Goal: Check status: Check status

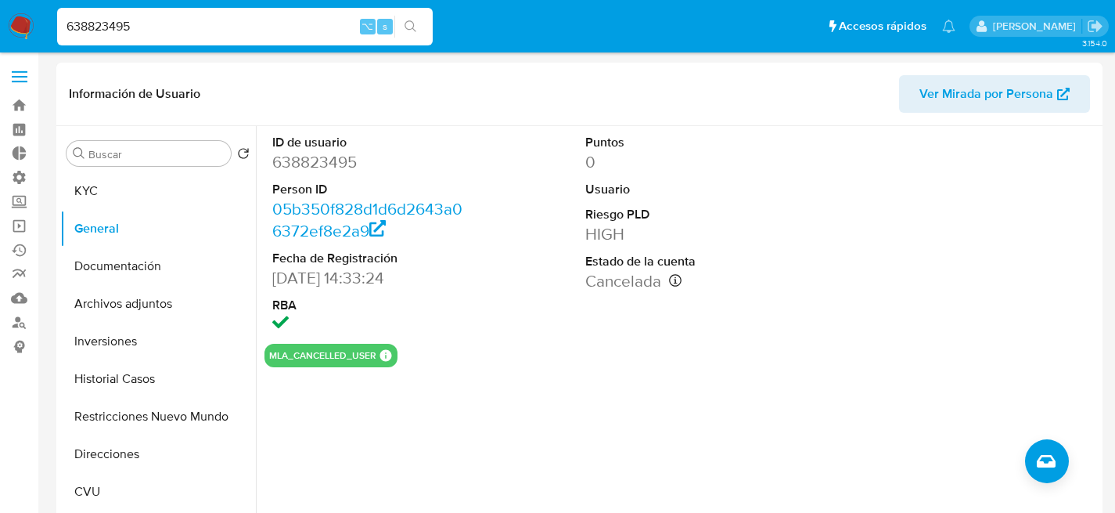
select select "10"
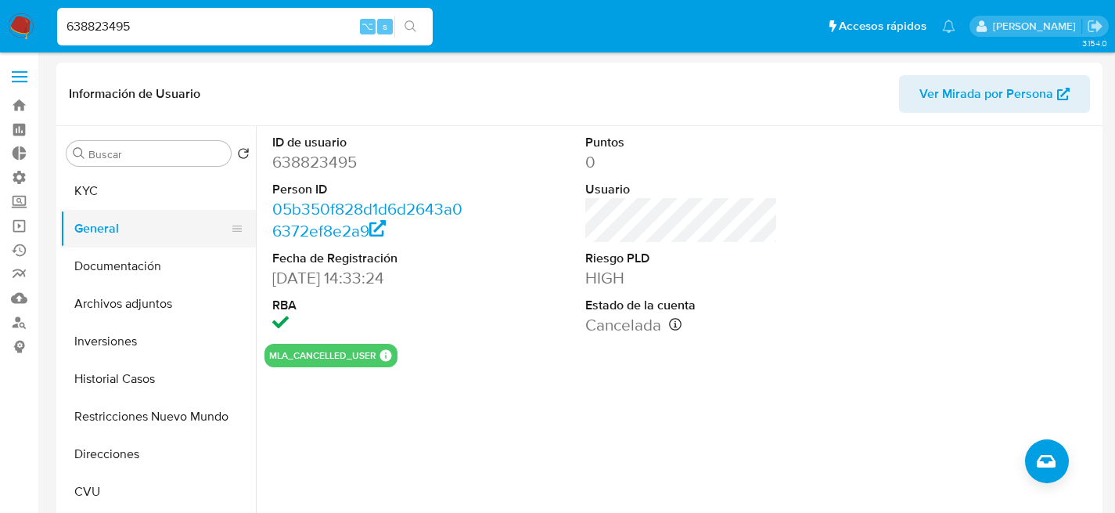
click at [111, 210] on button "General" at bounding box center [151, 229] width 183 height 38
click at [129, 187] on button "KYC" at bounding box center [151, 191] width 183 height 38
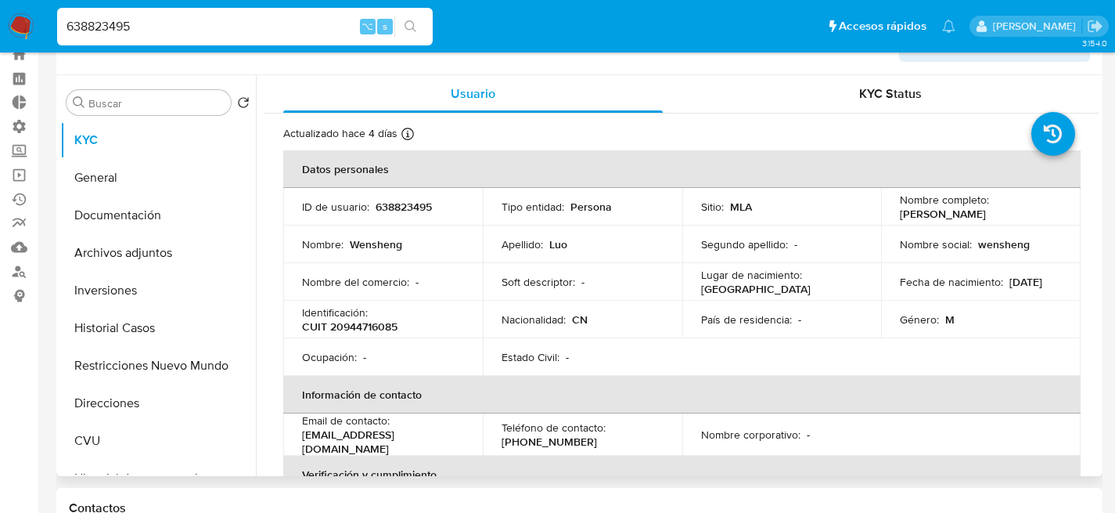
scroll to position [50, 0]
click at [268, 20] on input "638823495" at bounding box center [245, 26] width 376 height 20
paste input "GpubklcWhMObuM70bxWwiTro"
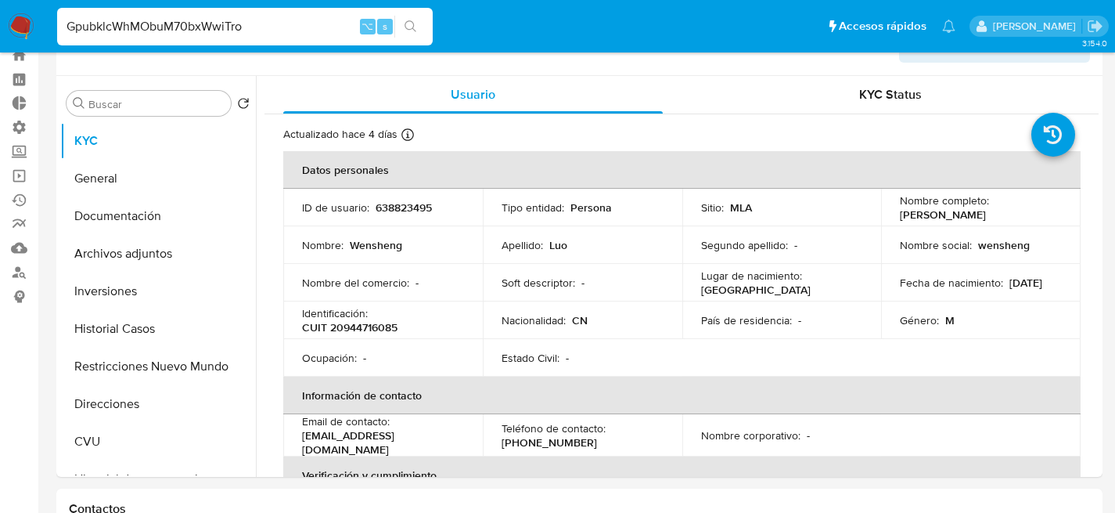
type input "GpubklcWhMObuM70bxWwiTro"
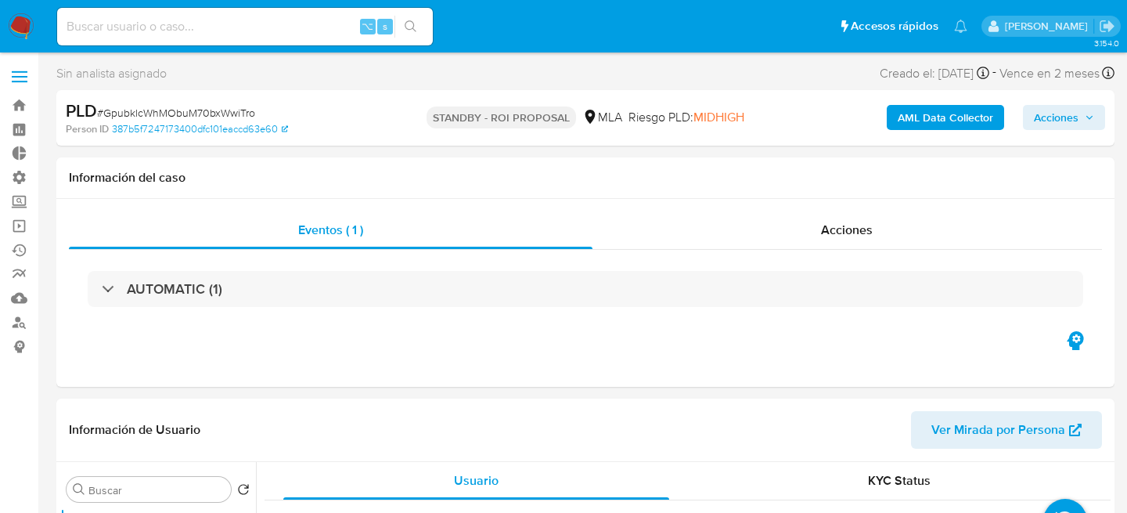
select select "10"
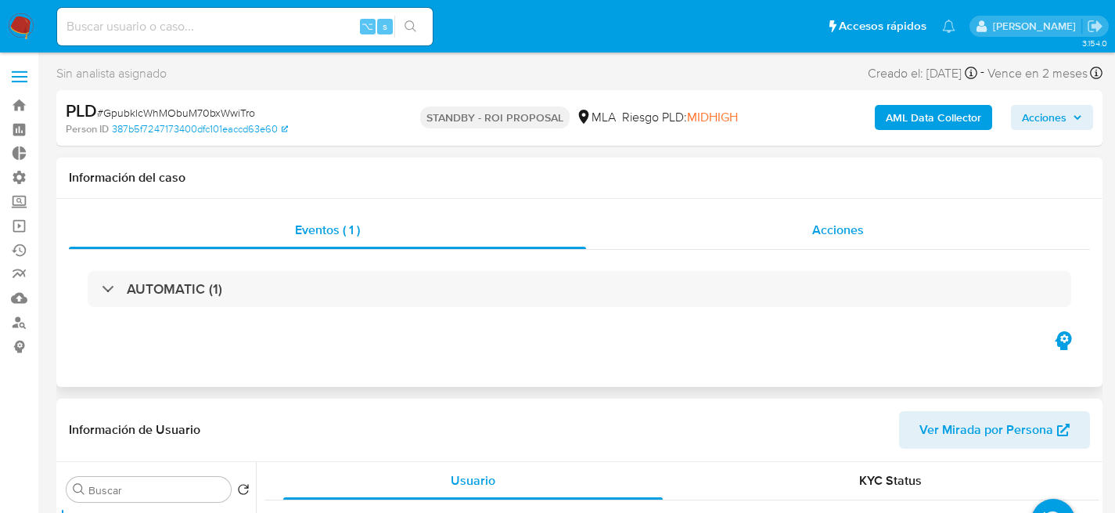
click at [682, 215] on div "Acciones" at bounding box center [838, 230] width 504 height 38
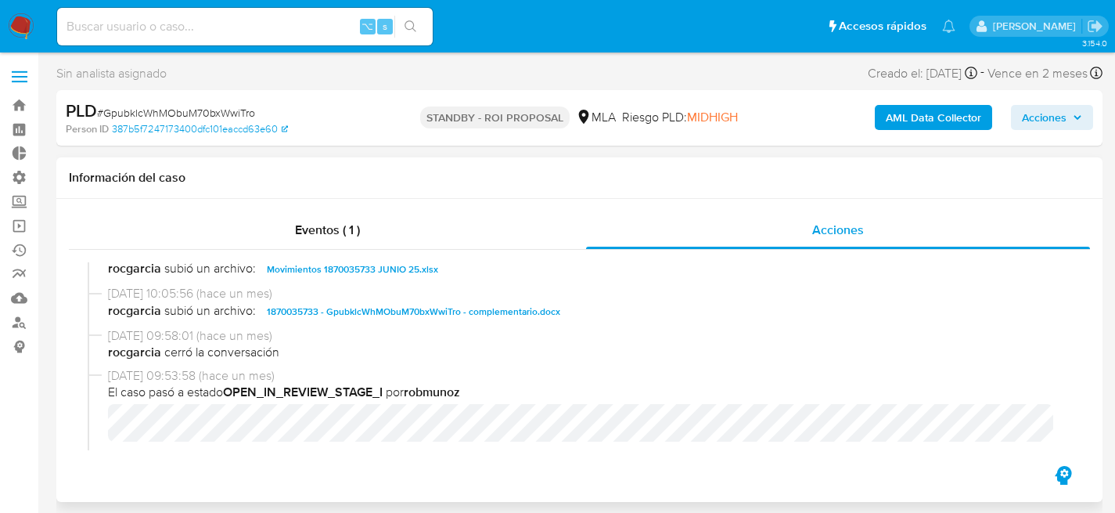
scroll to position [106, 0]
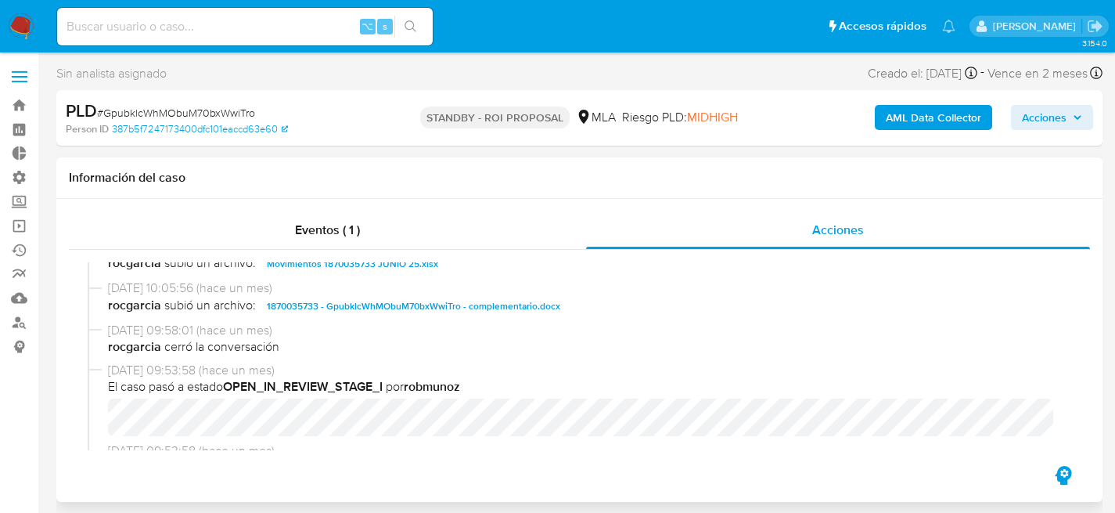
click at [362, 268] on span "Movimientos 1870035733 JUNIO 25.xlsx" at bounding box center [352, 263] width 171 height 19
click at [373, 301] on span "1870035733 - GpubklcWhMObuM70bxWwiTro - complementario.docx" at bounding box center [413, 306] width 293 height 19
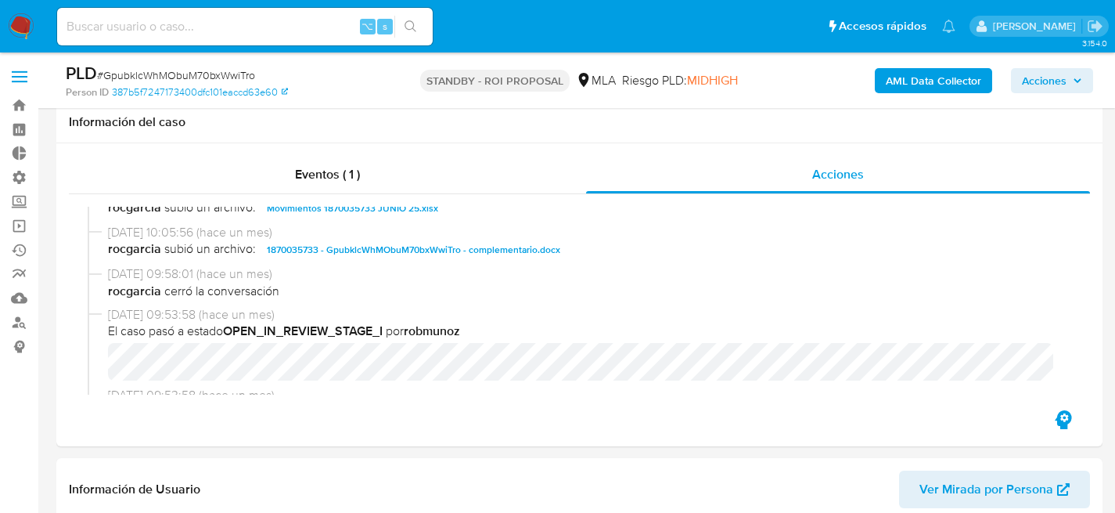
scroll to position [491, 0]
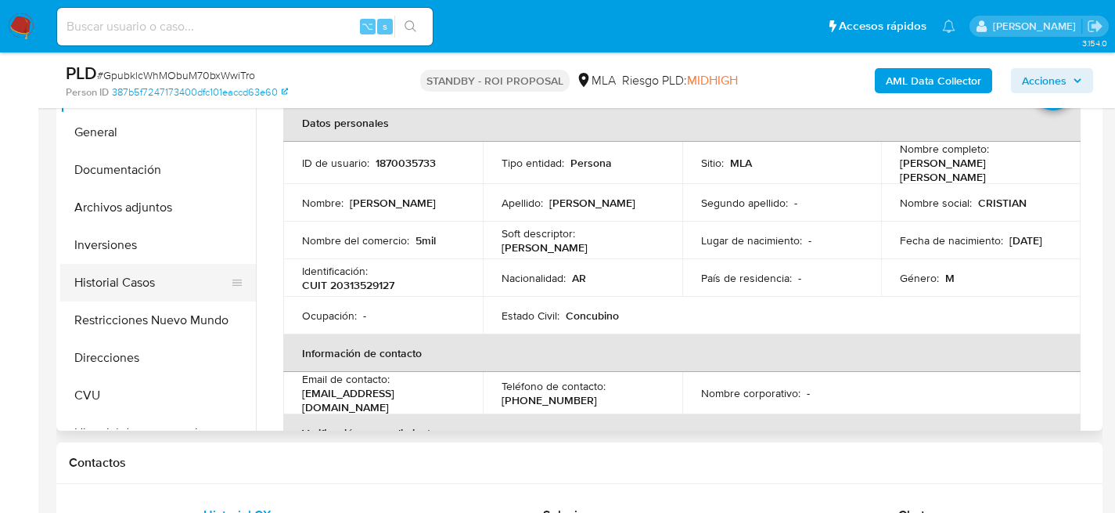
click at [84, 288] on button "Historial Casos" at bounding box center [151, 283] width 183 height 38
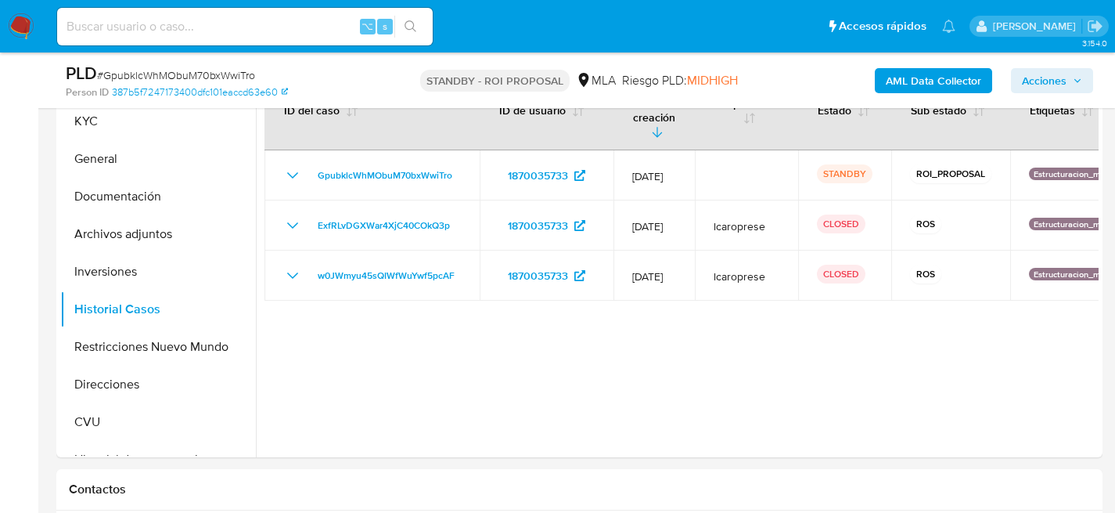
scroll to position [437, 0]
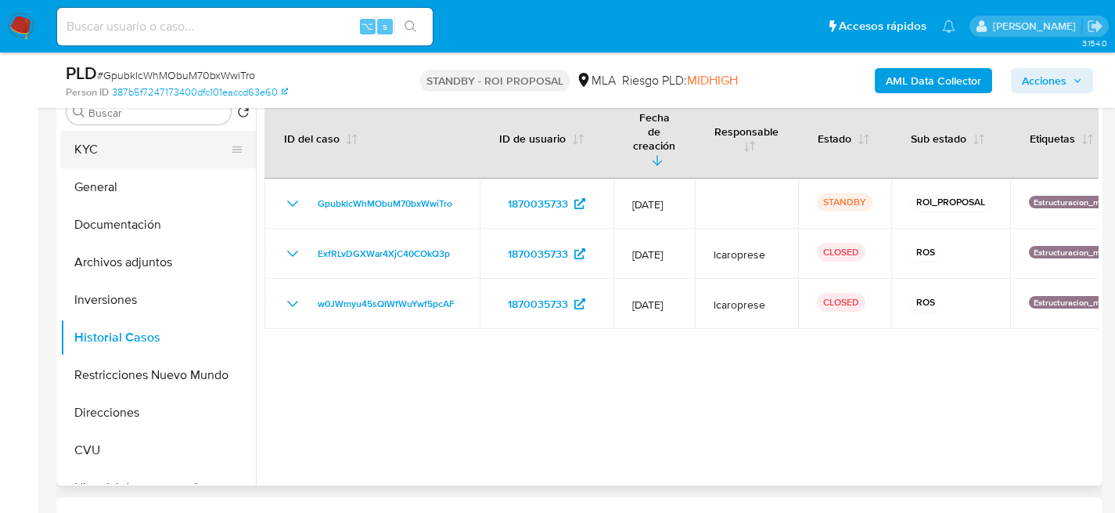
click at [103, 152] on button "KYC" at bounding box center [151, 150] width 183 height 38
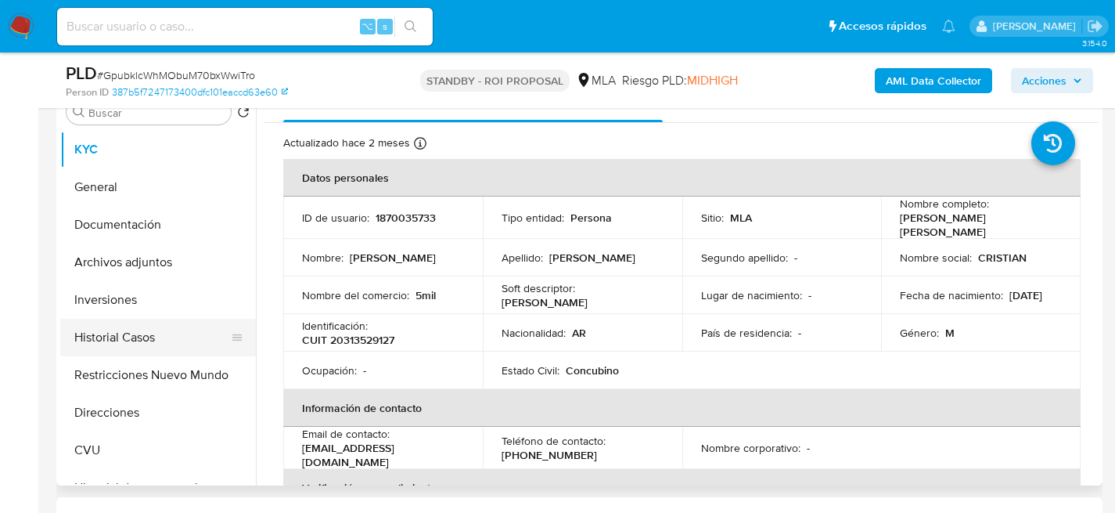
click at [96, 328] on button "Historial Casos" at bounding box center [151, 337] width 183 height 38
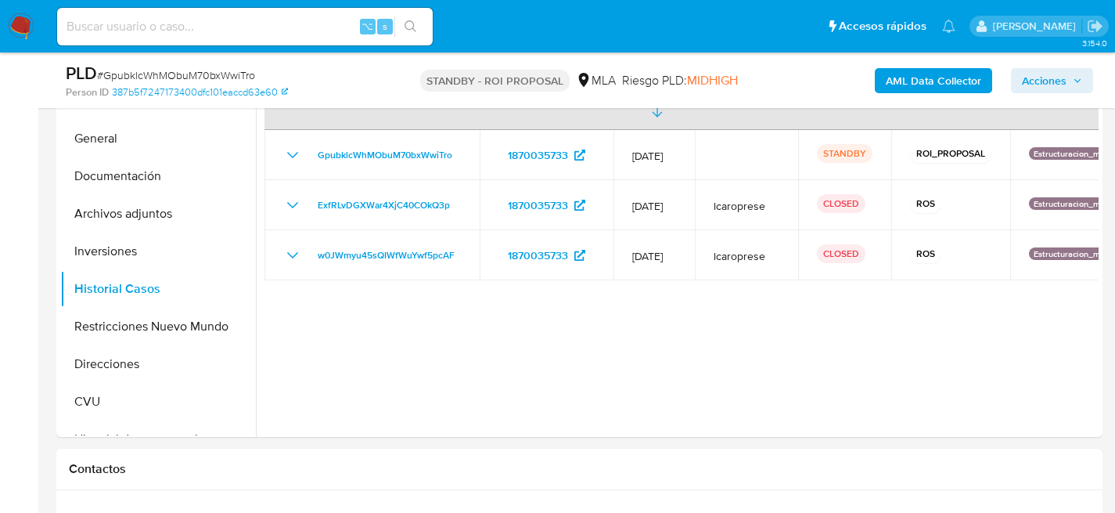
scroll to position [466, 0]
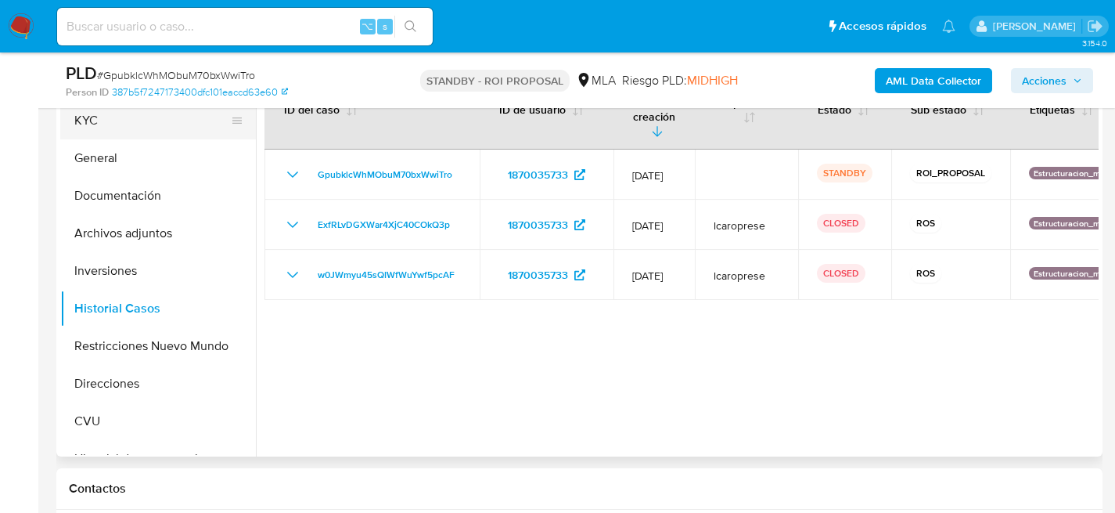
click at [103, 129] on button "KYC" at bounding box center [151, 121] width 183 height 38
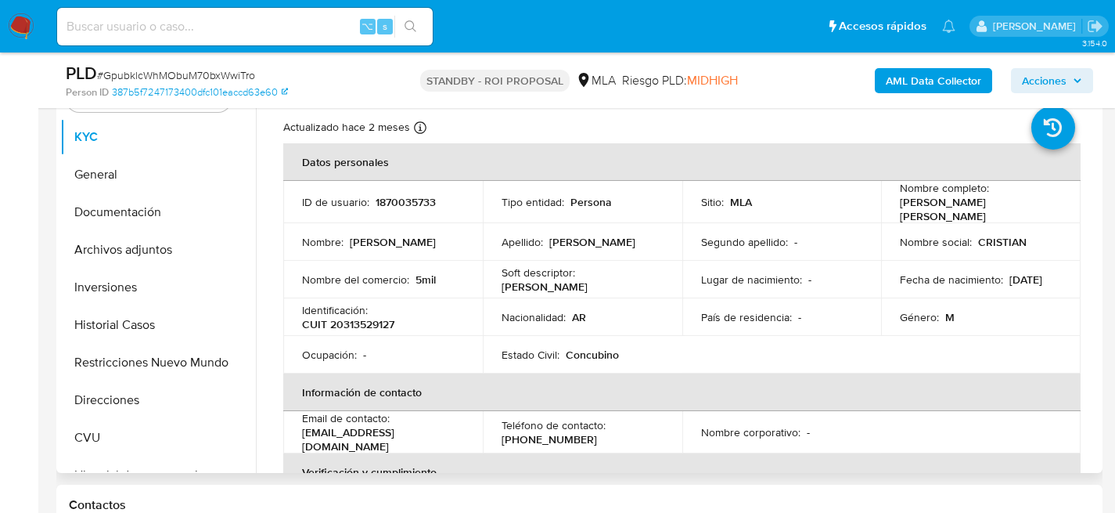
scroll to position [0, 0]
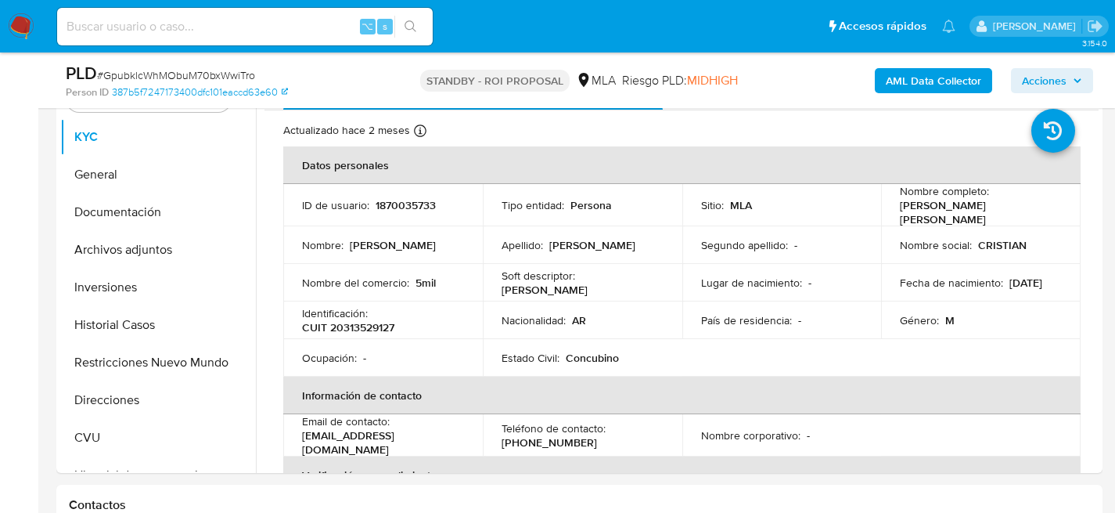
click at [299, 34] on input at bounding box center [245, 26] width 376 height 20
paste input "9Fo2KlWGdjJHP1dGwDnQsfBK"
type input "9Fo2KlWGdjJHP1dGwDnQsfBK"
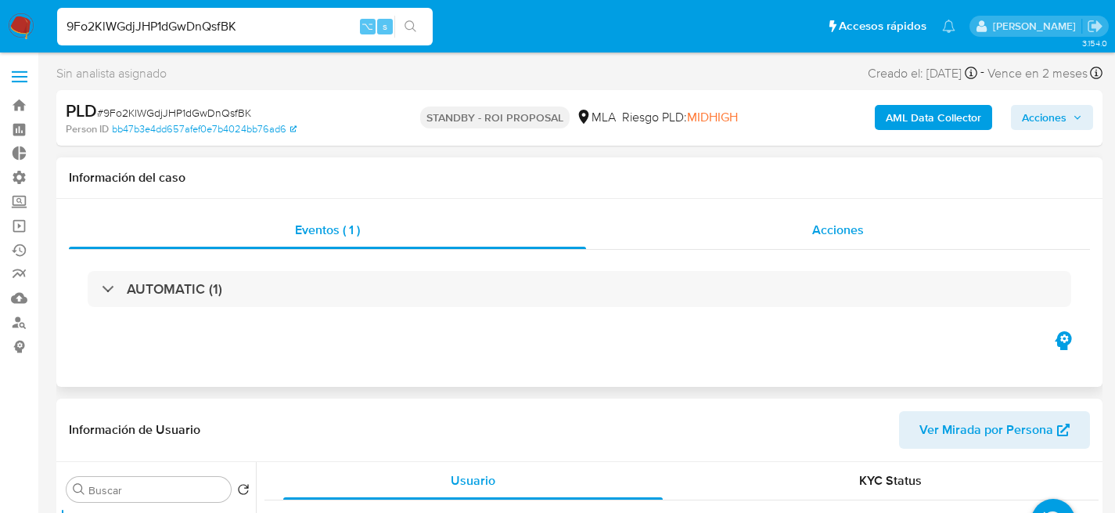
click at [743, 221] on div "Acciones" at bounding box center [838, 230] width 504 height 38
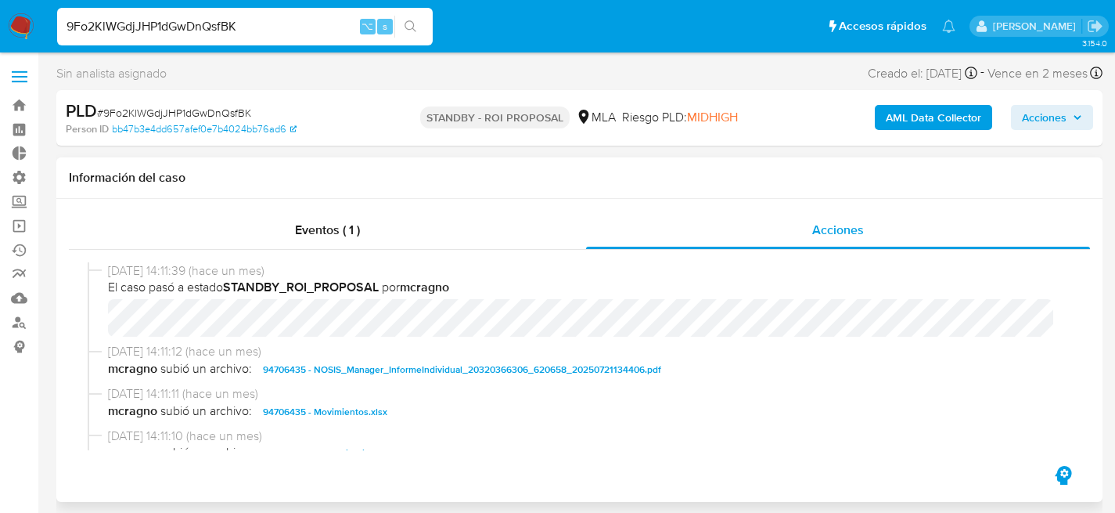
select select "10"
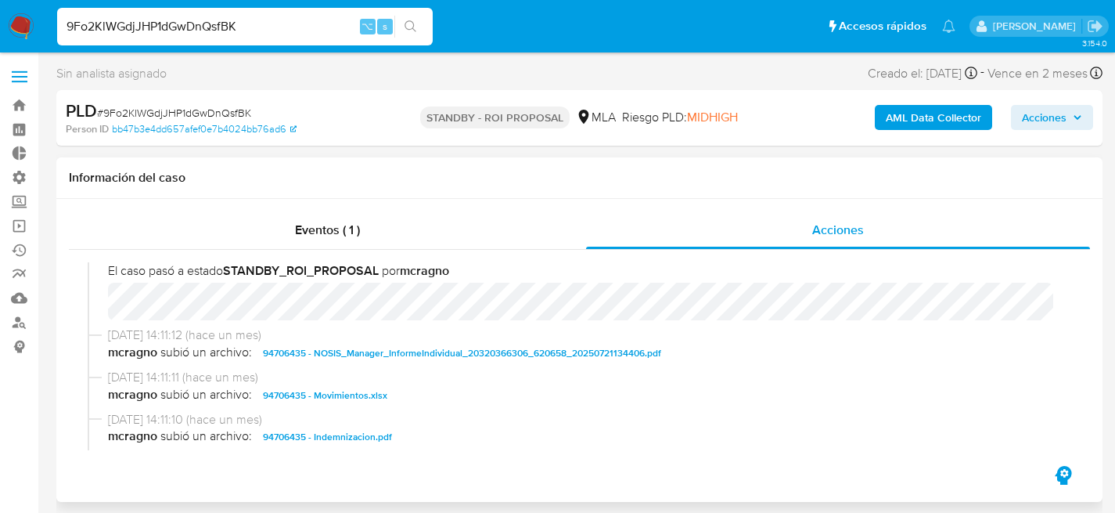
scroll to position [20, 0]
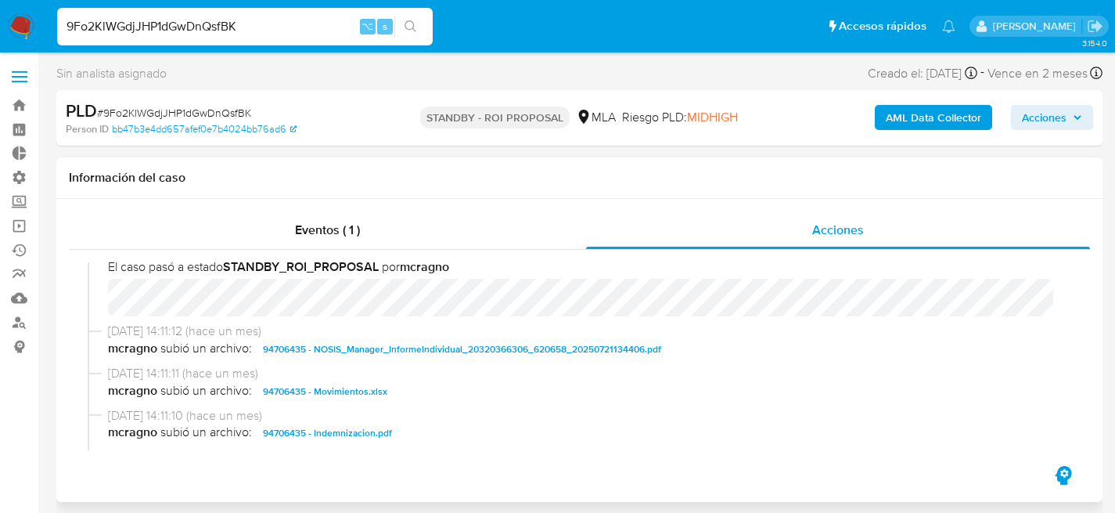
click at [349, 387] on span "94706435 - Movimientos.xlsx" at bounding box center [325, 391] width 124 height 19
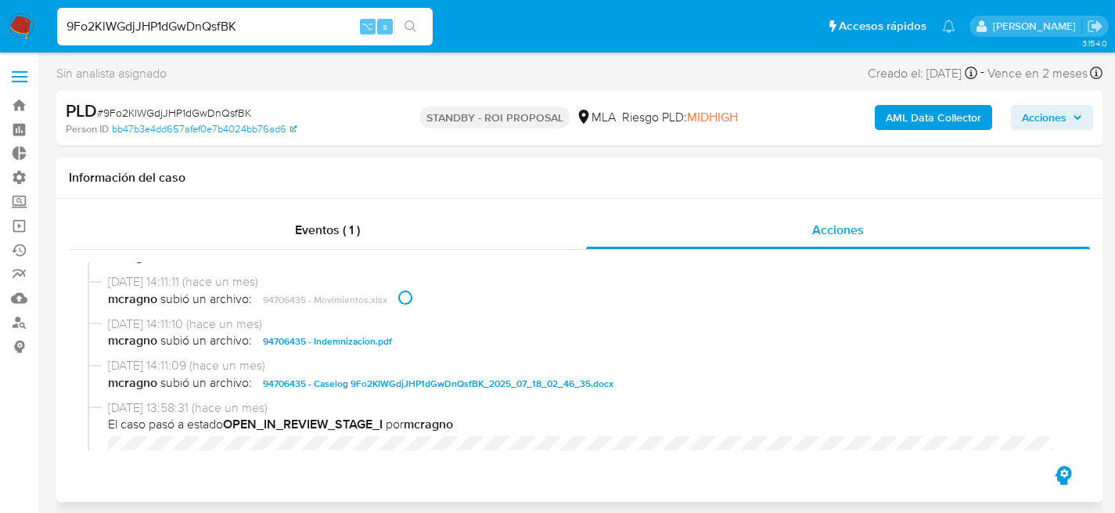
click at [383, 376] on span "94706435 - Caselog 9Fo2KlWGdjJHP1dGwDnQsfBK_2025_07_18_02_46_35.docx" at bounding box center [438, 383] width 351 height 19
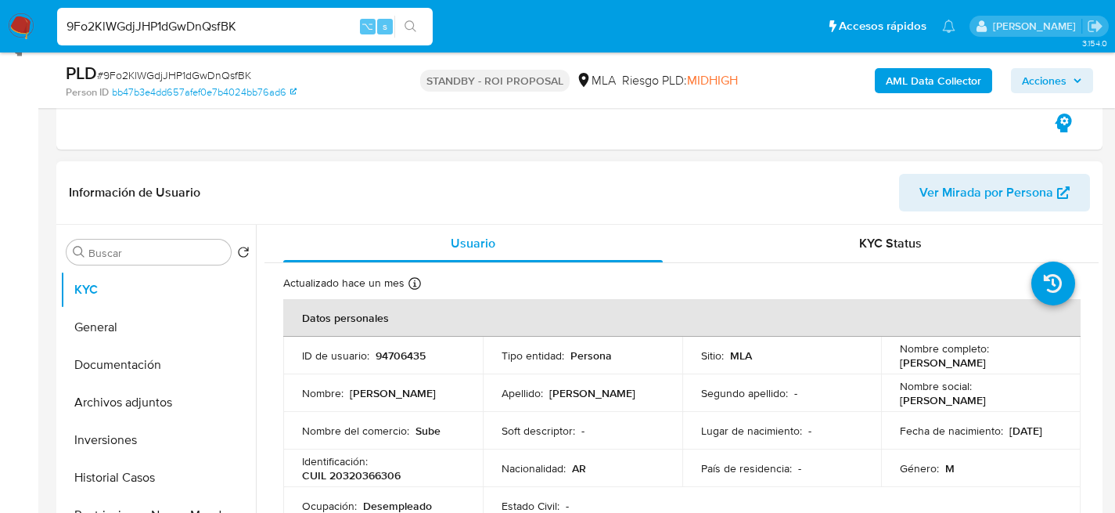
scroll to position [304, 0]
